Goal: Find specific page/section: Find specific page/section

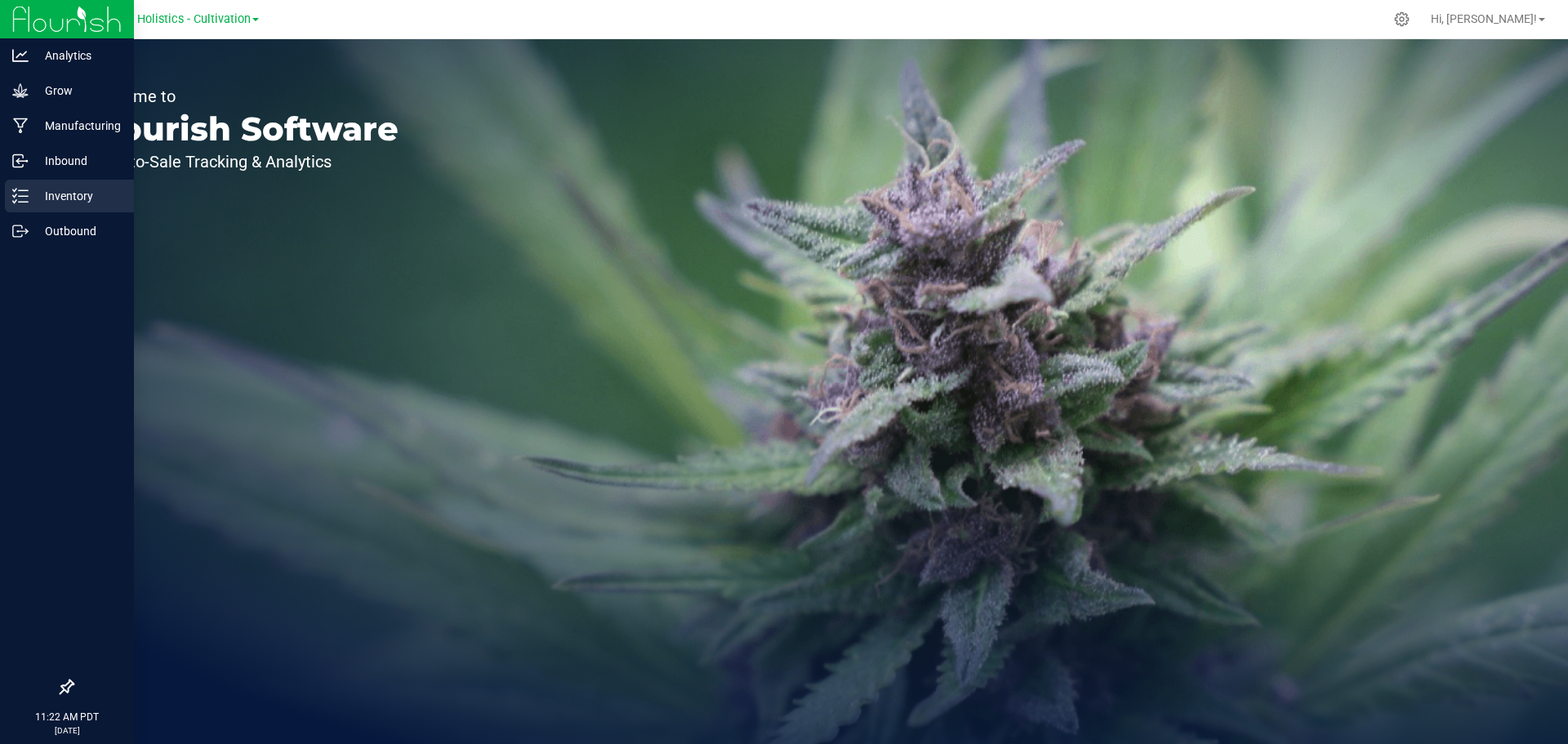
click at [78, 193] on p "Inventory" at bounding box center [77, 195] width 98 height 20
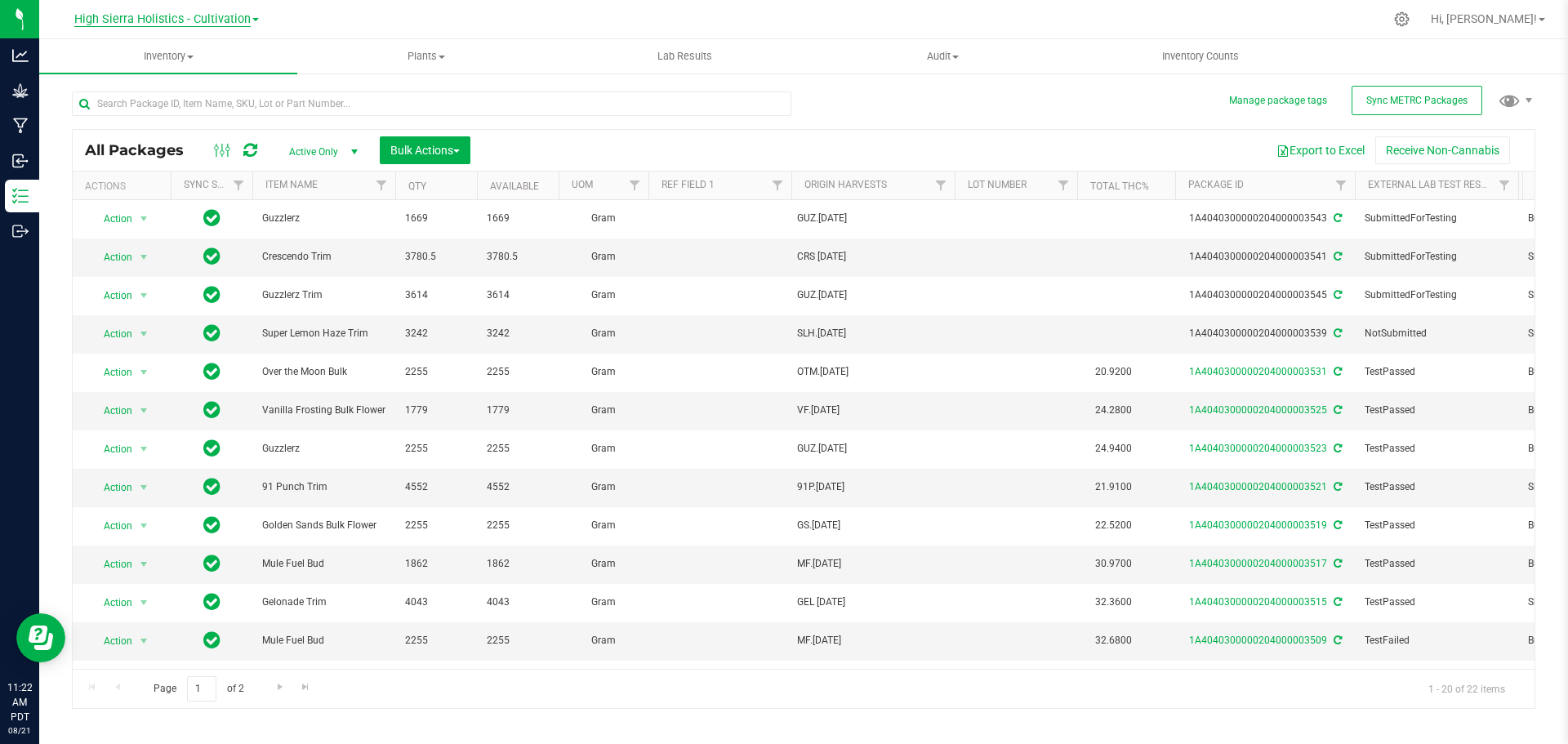
click at [204, 18] on span "High Sierra Holistics - Cultivation" at bounding box center [163, 19] width 176 height 15
click at [200, 80] on link "High Sierra Holistics MFG" at bounding box center [166, 80] width 239 height 22
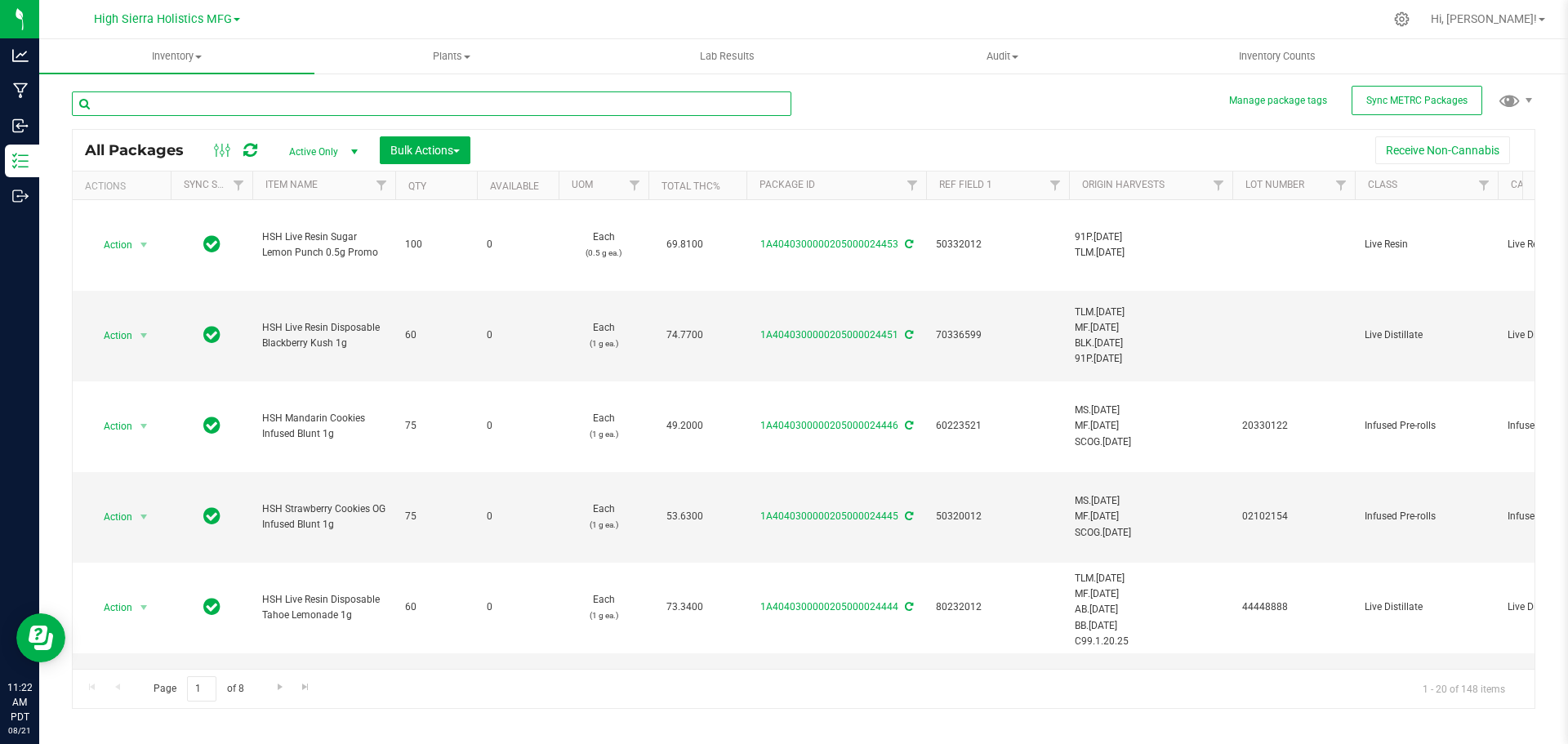
click at [230, 104] on input "text" at bounding box center [431, 104] width 719 height 25
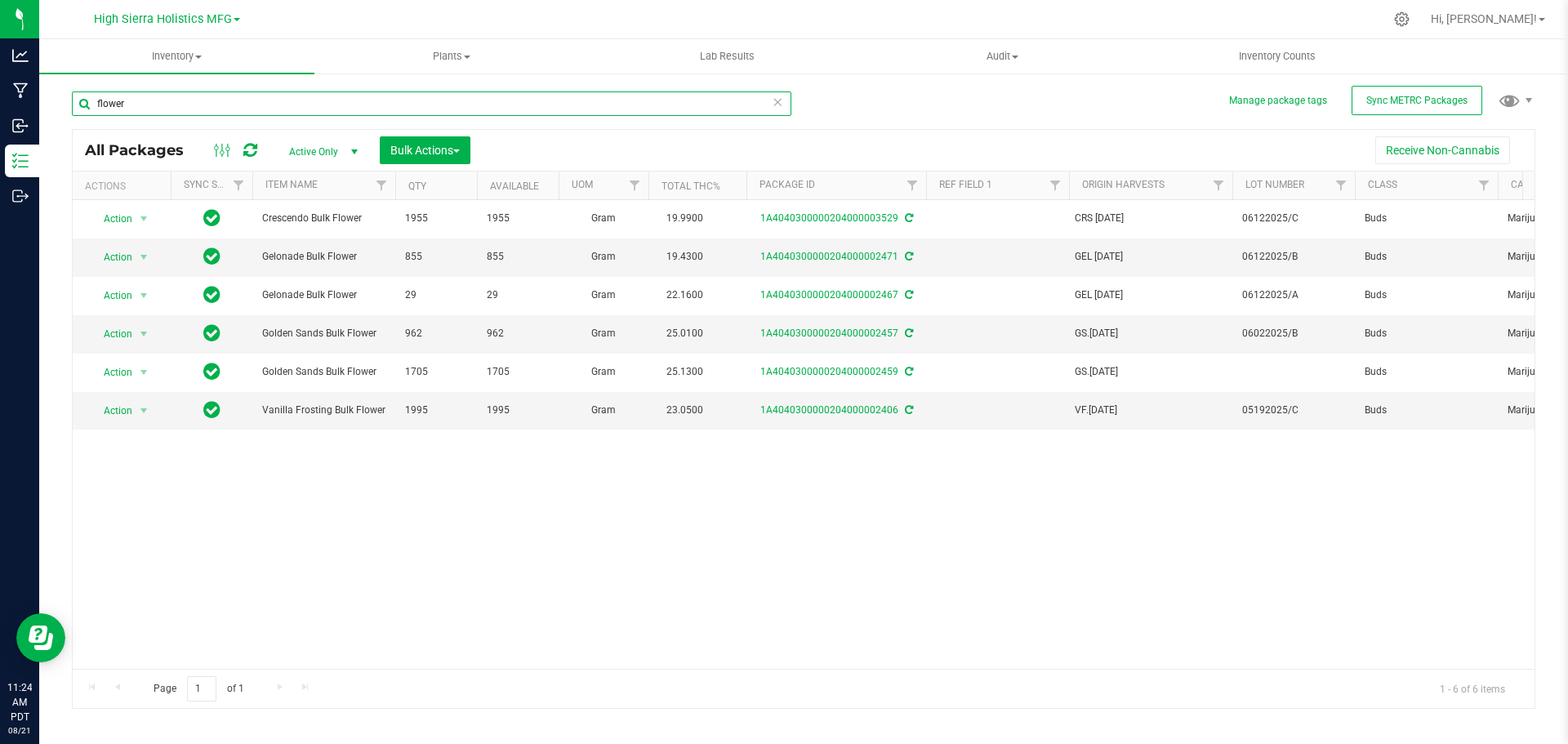
type input "flower"
click at [744, 593] on div "Action Action Adjust qty Create package Edit attributes Global inventory Locate…" at bounding box center [803, 435] width 1461 height 469
